Goal: Contribute content: Contribute content

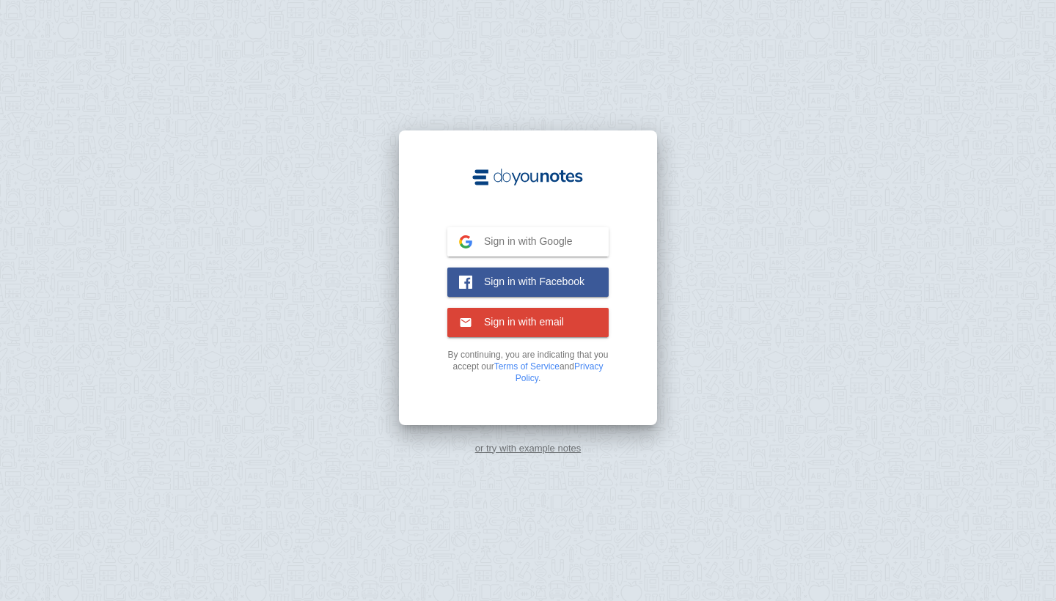
click at [519, 246] on span "Sign in with Google" at bounding box center [522, 241] width 100 height 13
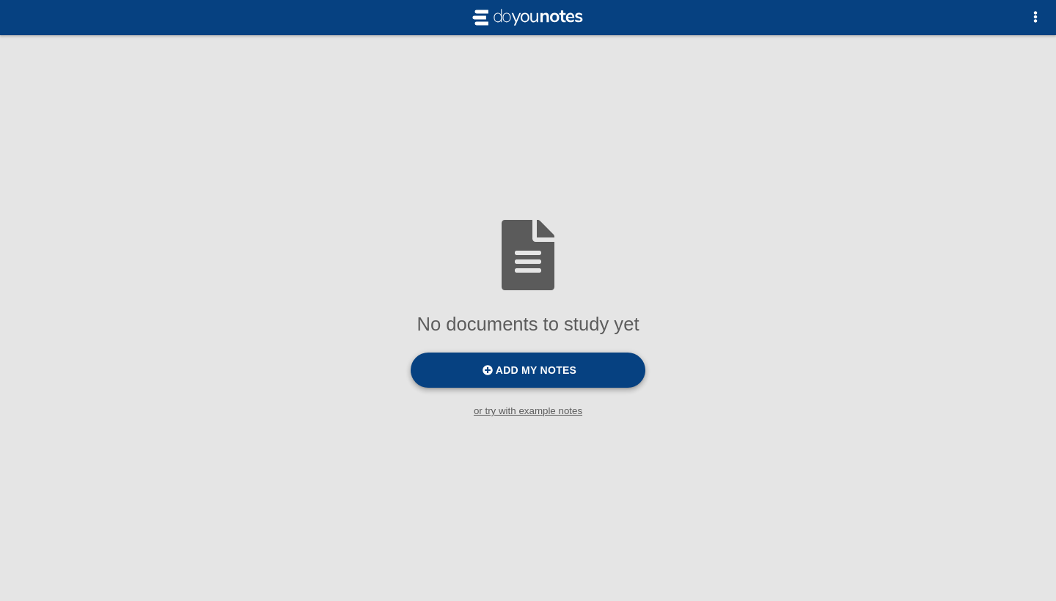
click at [537, 357] on label "Add my notes" at bounding box center [528, 370] width 235 height 35
click at [0, 0] on input "Add my notes" at bounding box center [0, 0] width 0 height 0
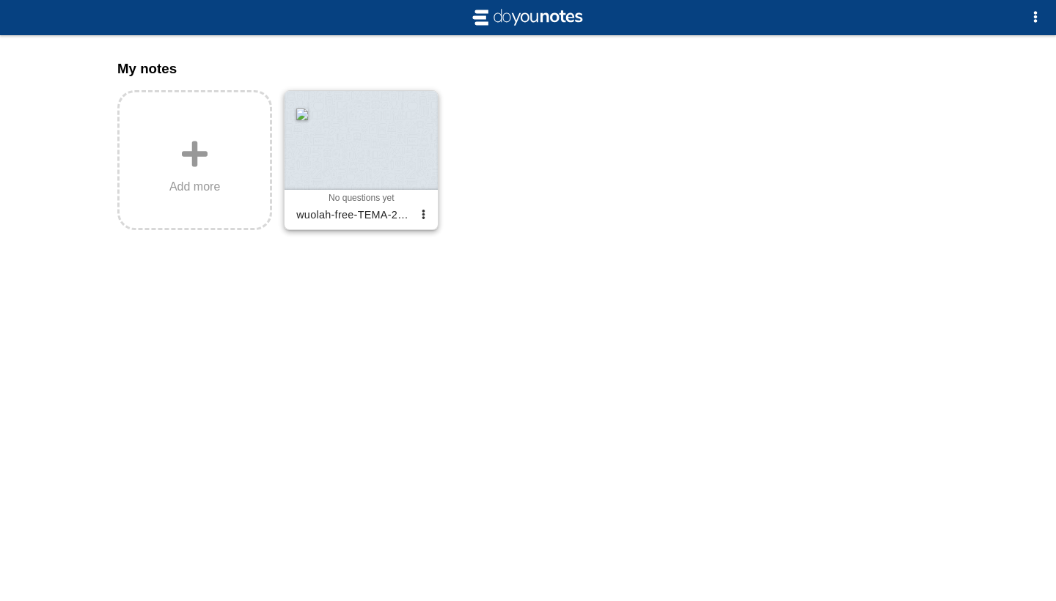
click at [363, 145] on div at bounding box center [360, 140] width 153 height 99
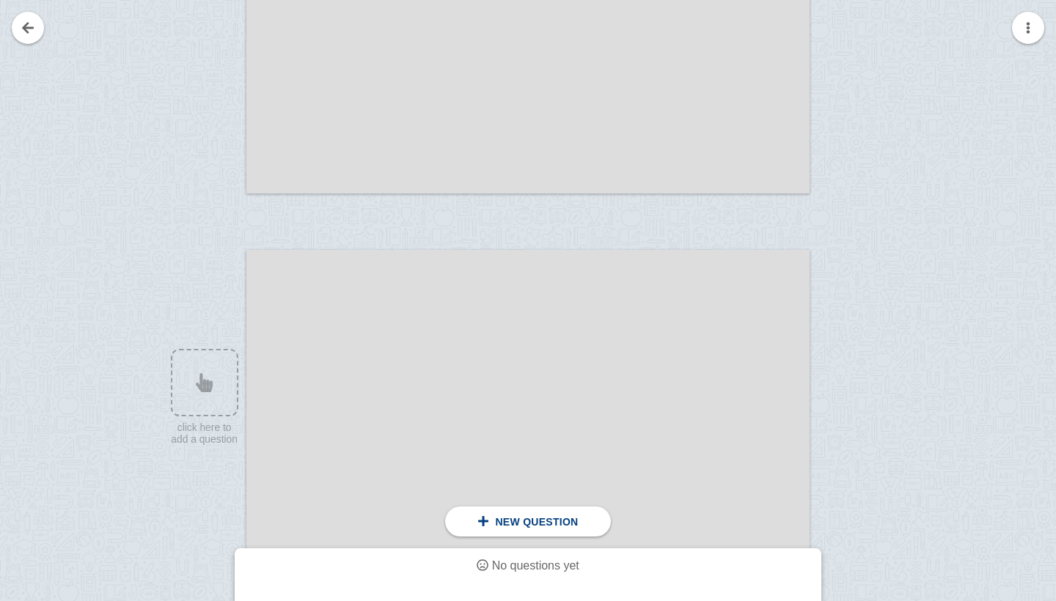
scroll to position [885, 0]
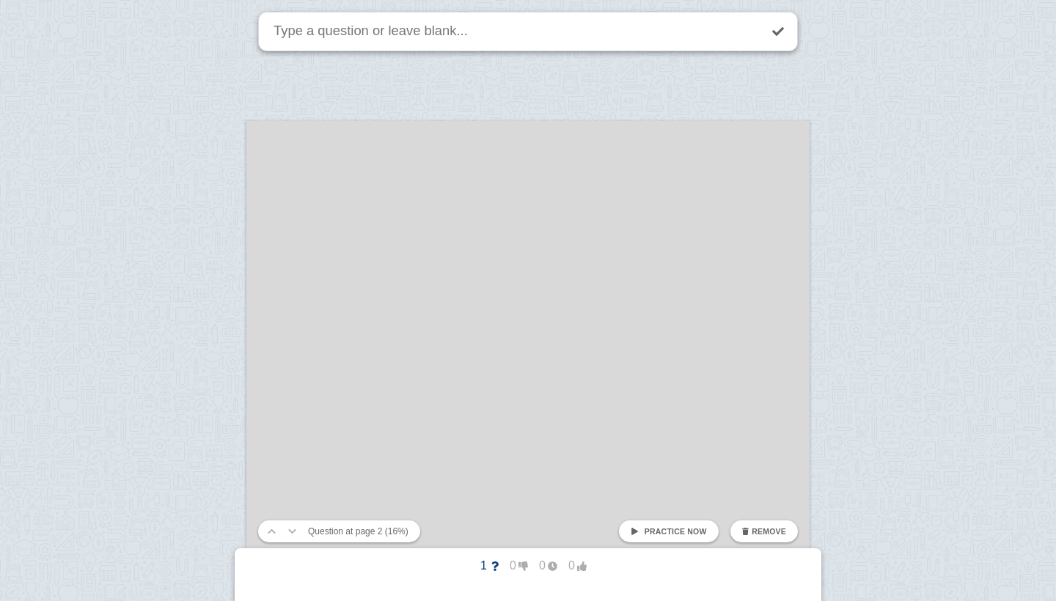
scroll to position [43, 0]
